Goal: Find specific page/section: Find specific page/section

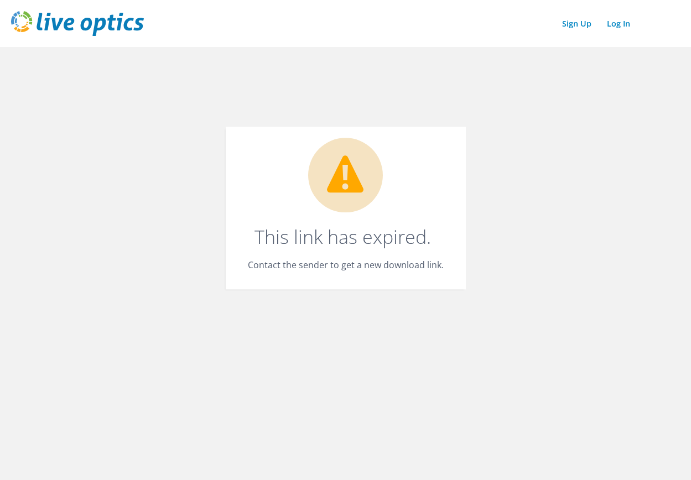
click at [105, 22] on img at bounding box center [77, 23] width 133 height 25
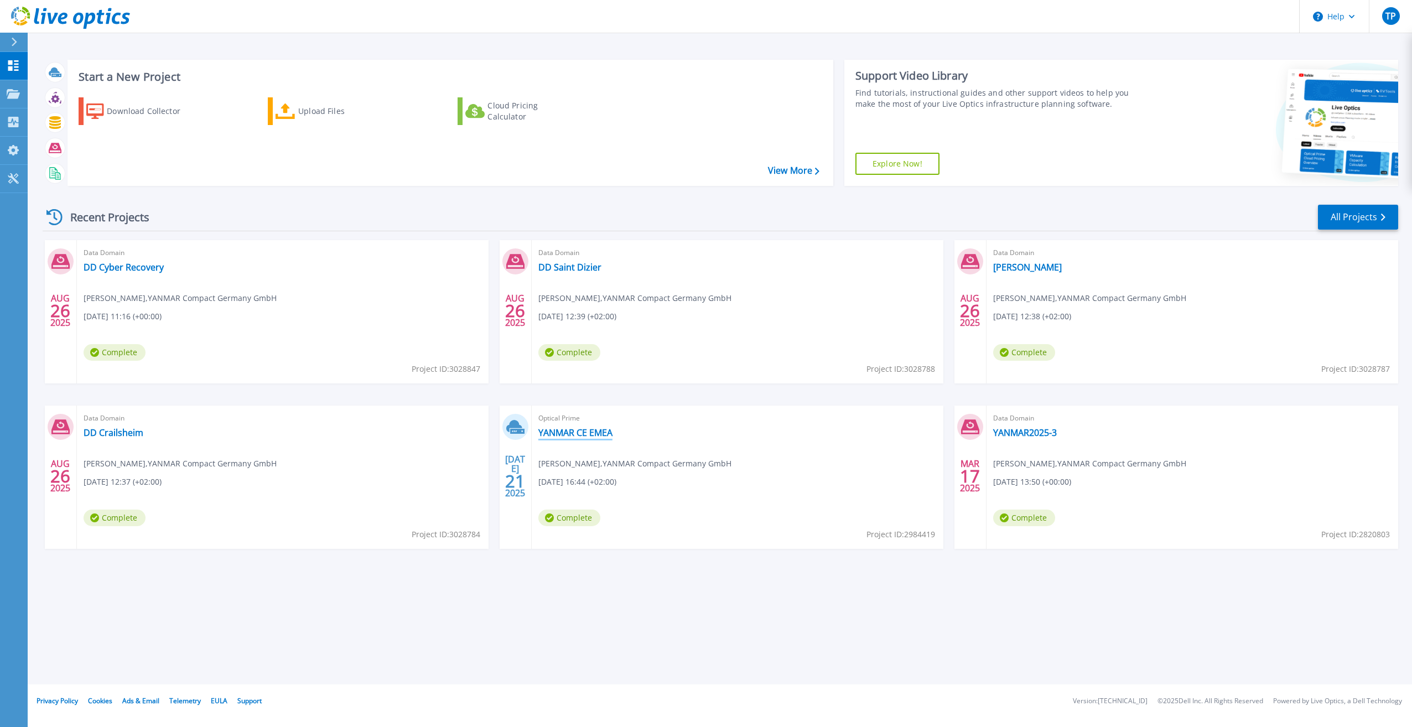
click at [584, 438] on link "YANMAR CE EMEA" at bounding box center [575, 432] width 74 height 11
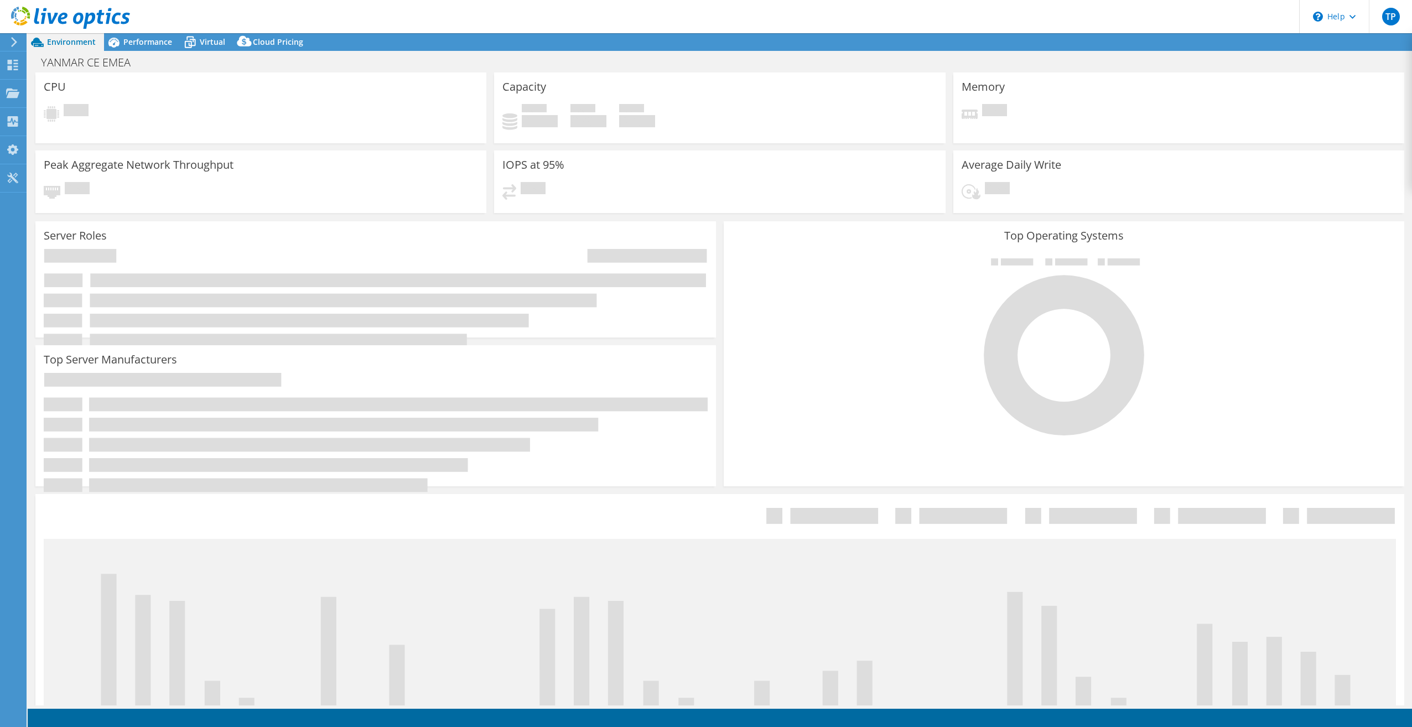
select select "USD"
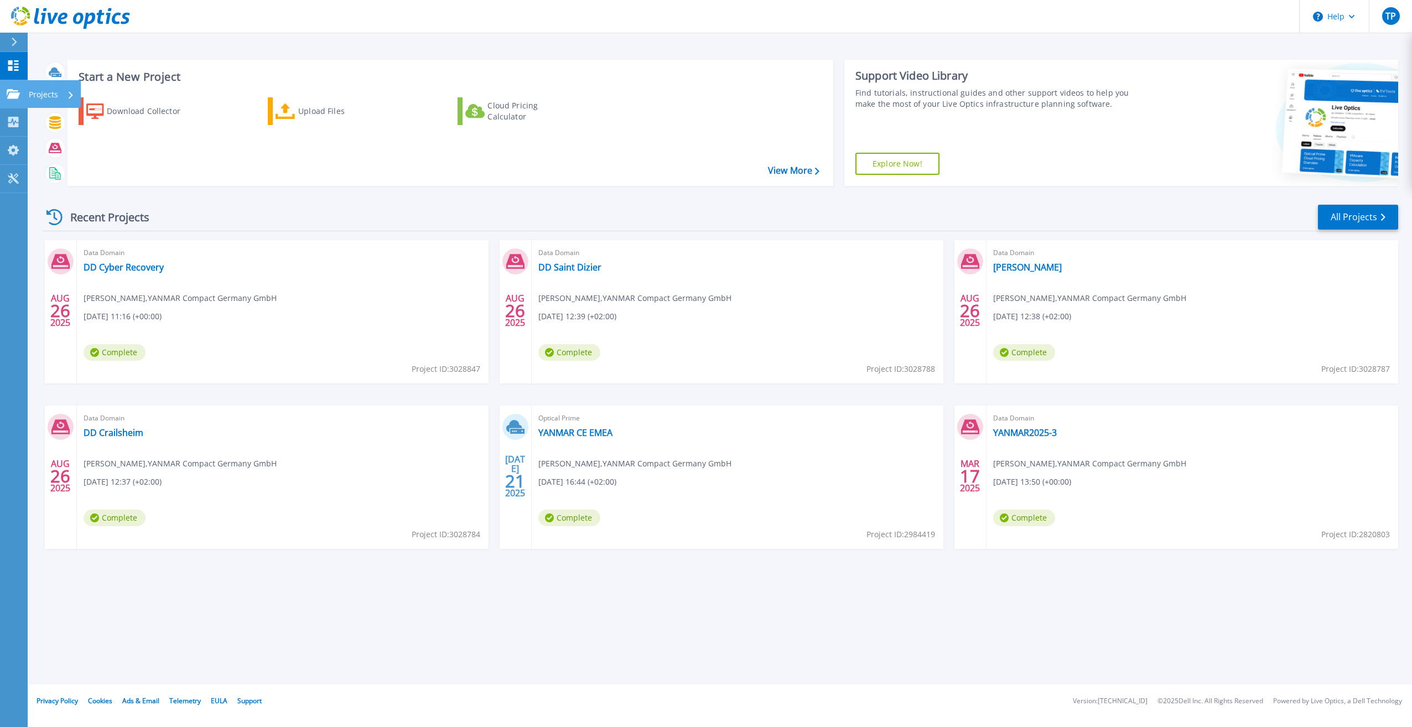
click at [14, 91] on icon at bounding box center [13, 93] width 13 height 9
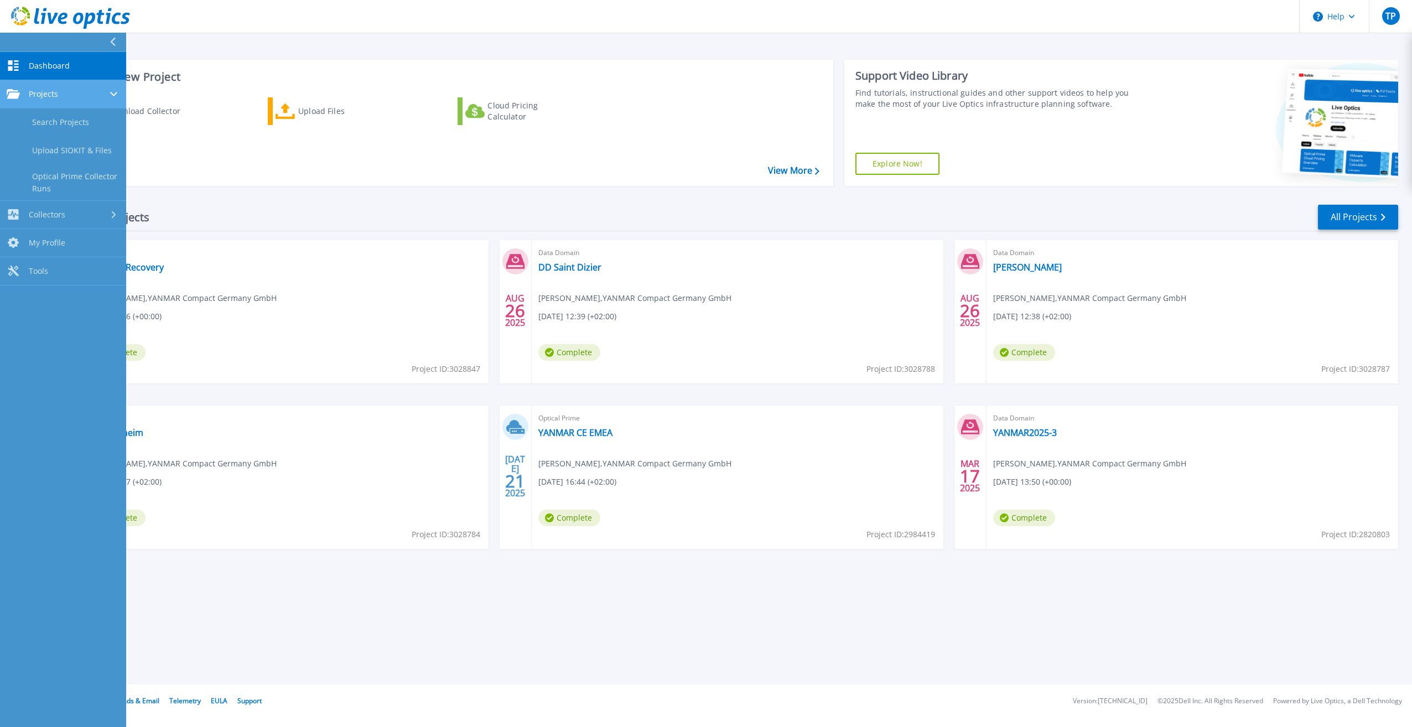
click at [81, 94] on div "Projects" at bounding box center [63, 94] width 113 height 10
click at [86, 58] on link "Dashboard Dashboard" at bounding box center [63, 66] width 126 height 28
